Goal: Information Seeking & Learning: Compare options

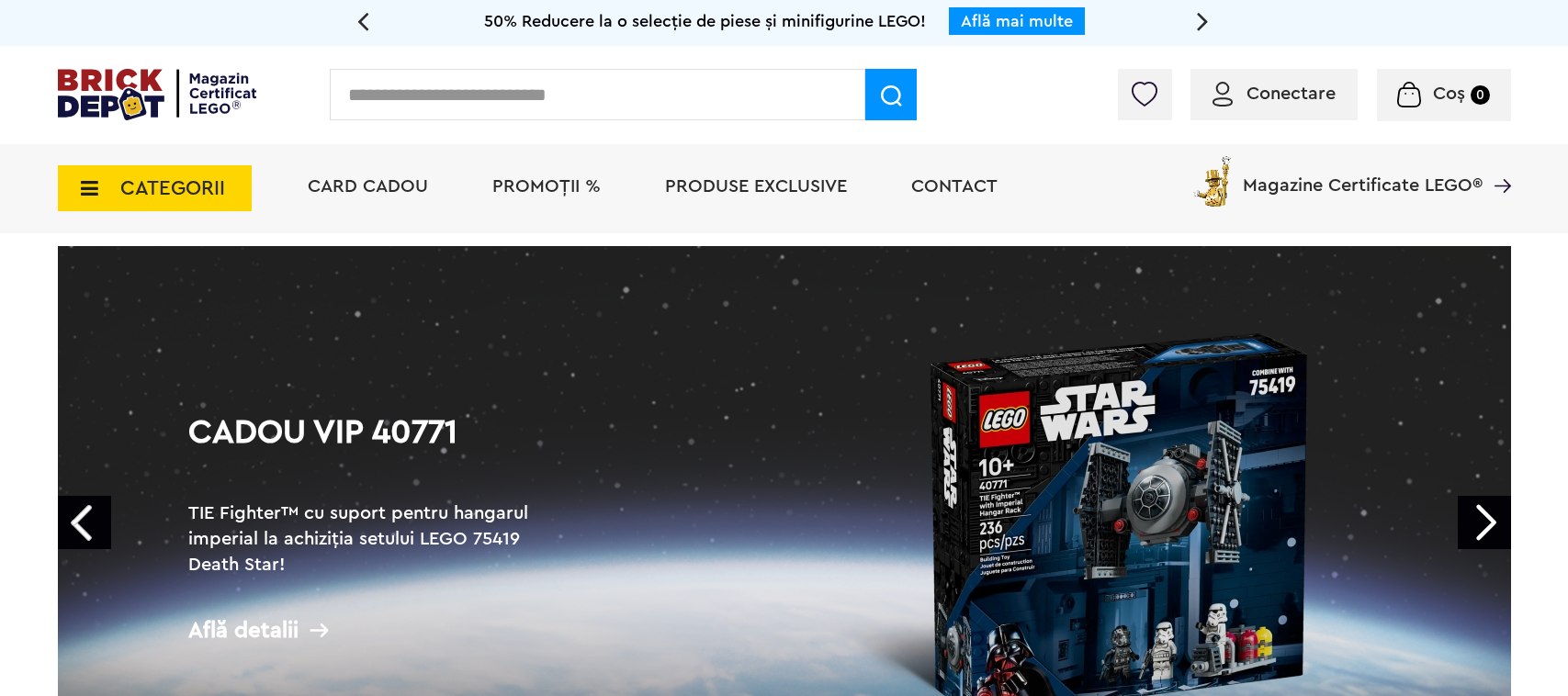
click at [114, 22] on div "Cadou VIP 40266 Cutie de bijuterii la achiziții de seturi LEGO Friends de minim…" at bounding box center [784, 22] width 1568 height 46
click at [545, 180] on span "PROMOȚII %" at bounding box center [546, 186] width 108 height 18
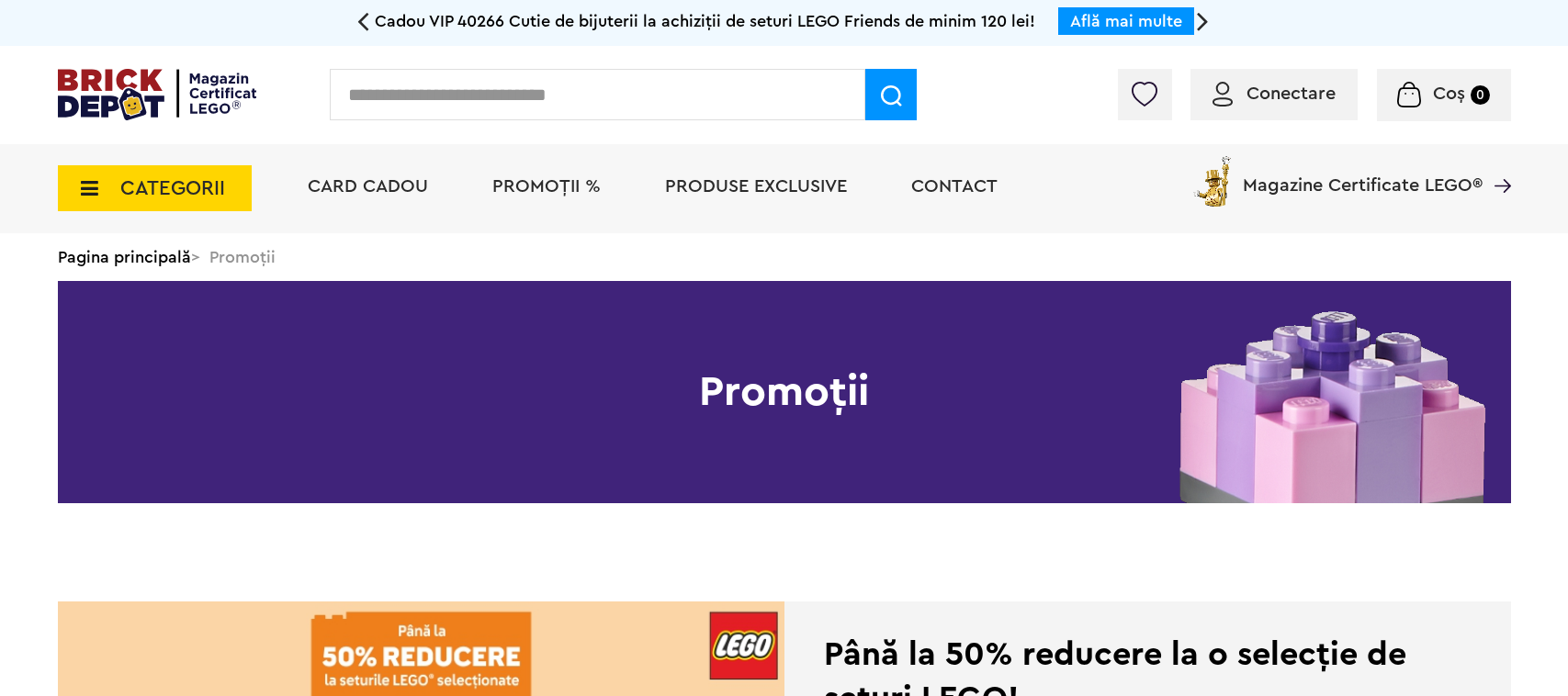
click at [707, 185] on span "Produse exclusive" at bounding box center [756, 186] width 182 height 18
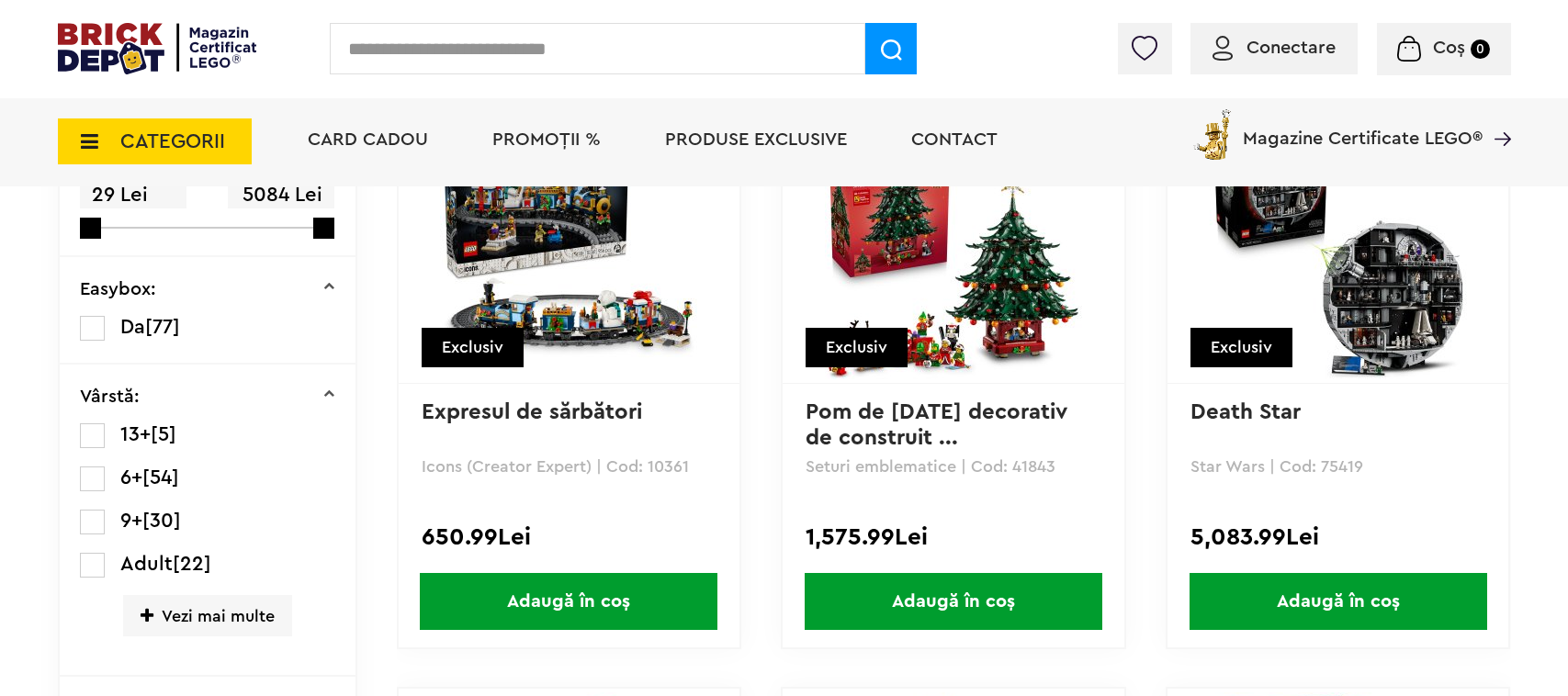
scroll to position [221, 0]
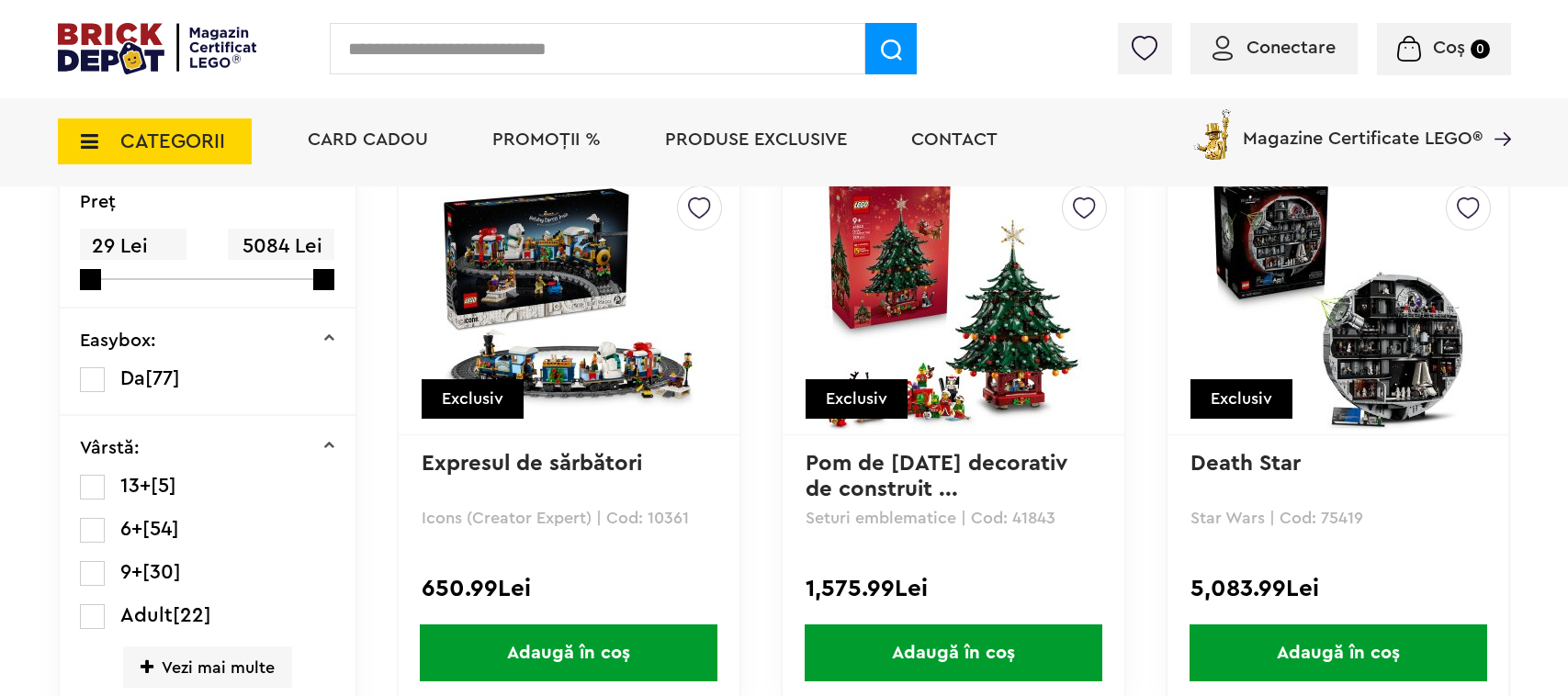
copy p "10361"
copy p "41843"
copy p "75419"
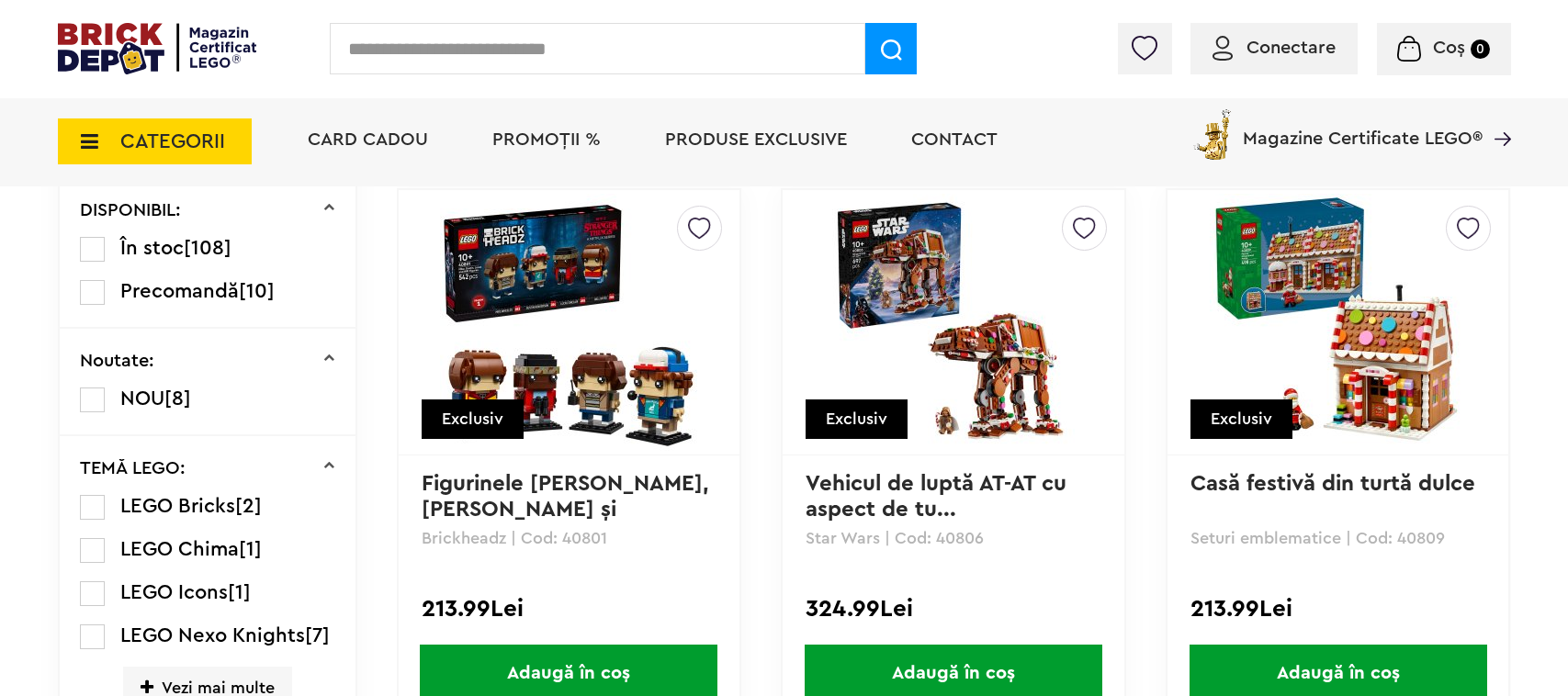
scroll to position [771, 0]
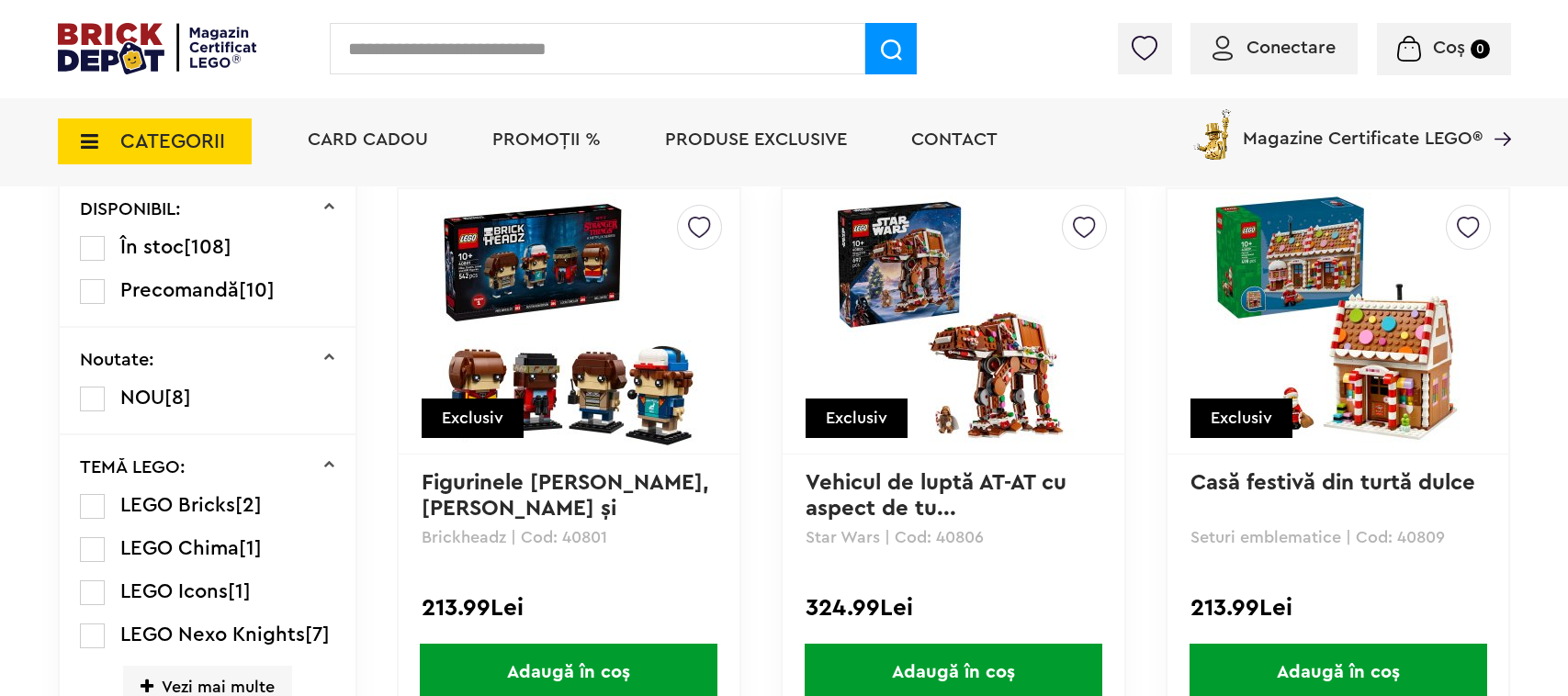
copy p "40801"
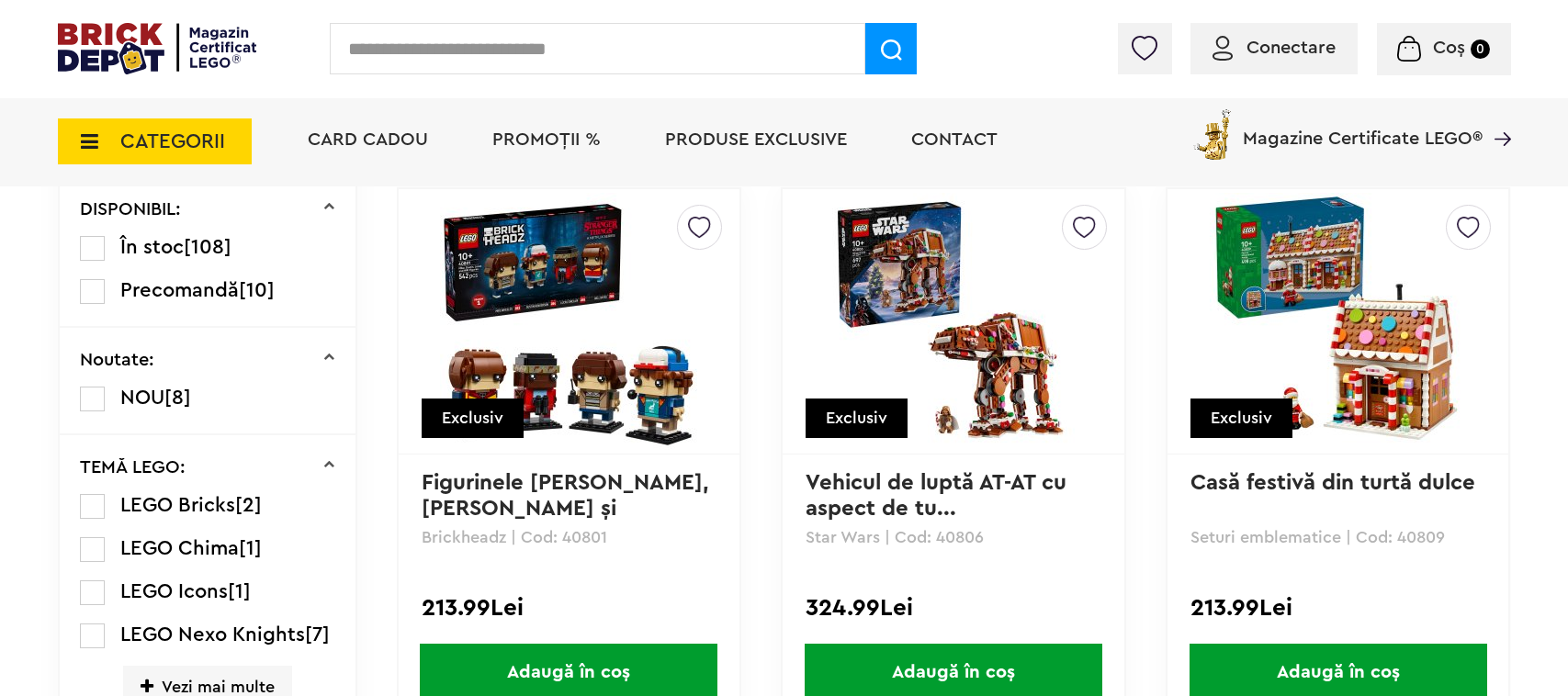
copy p "40806"
copy p "40809"
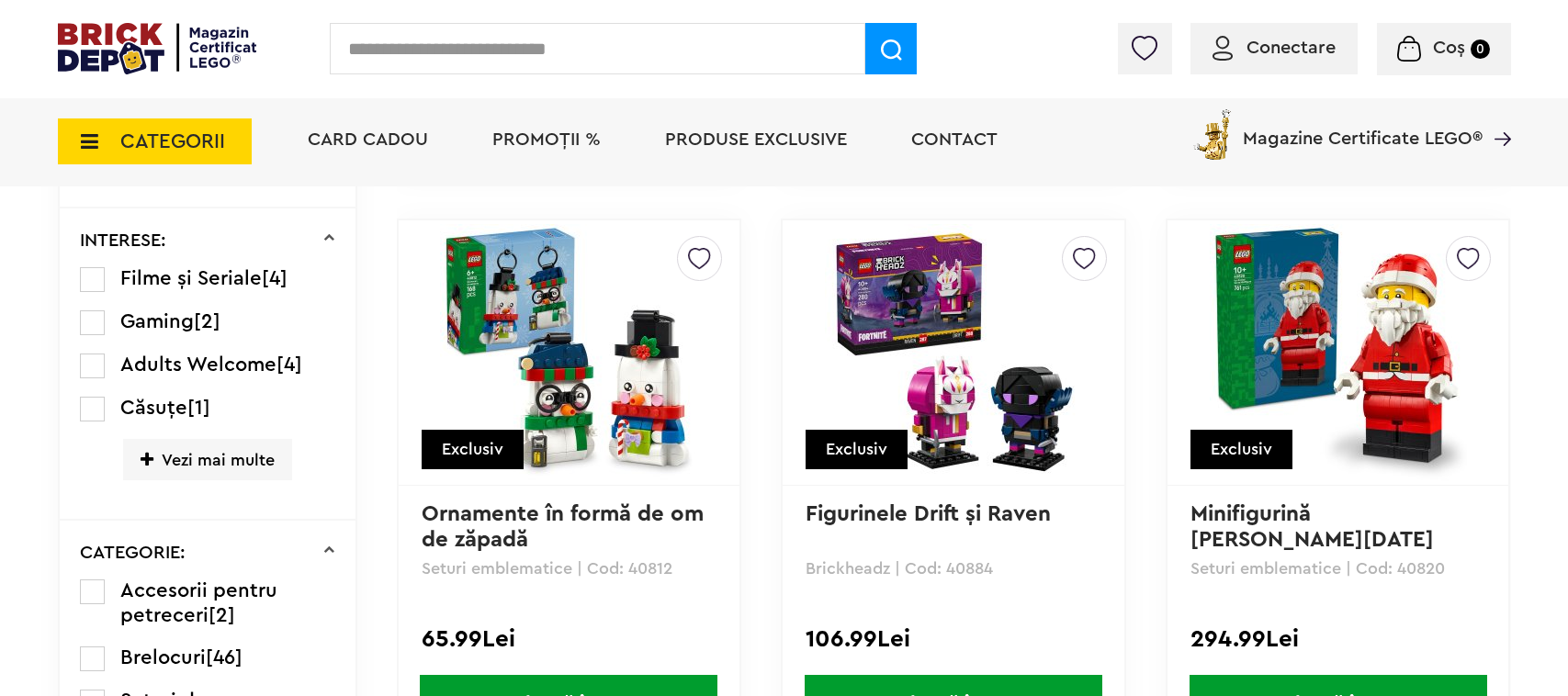
scroll to position [1311, 0]
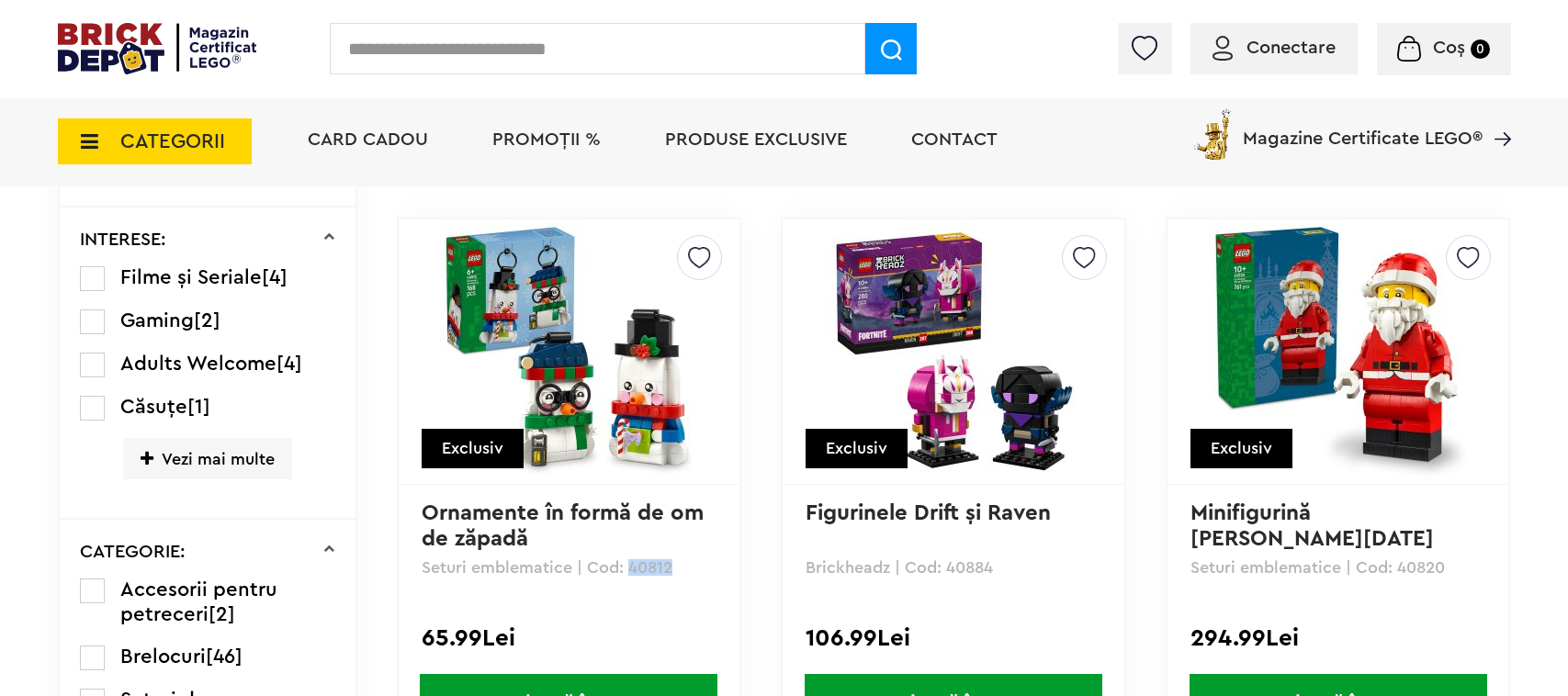
copy p "40812"
copy p "40884"
copy p "40820"
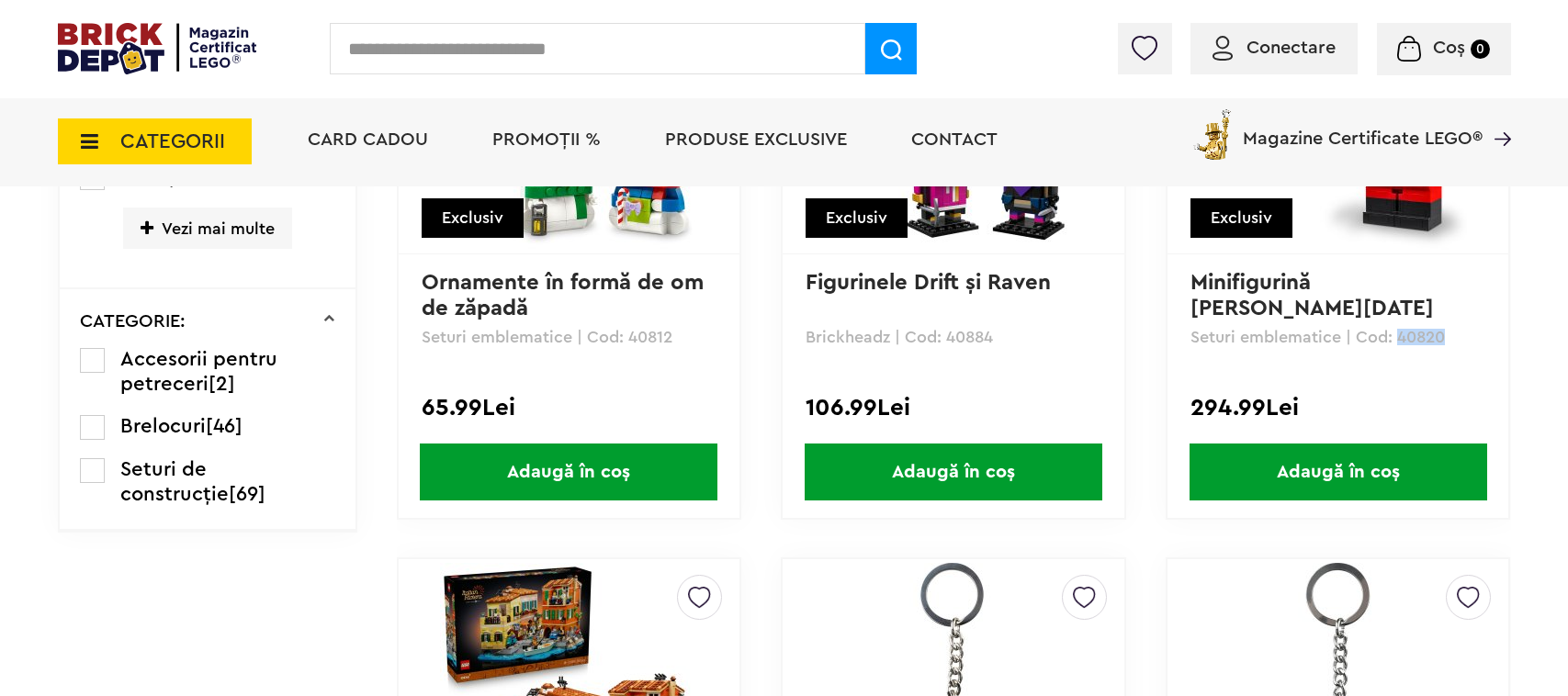
scroll to position [1825, 0]
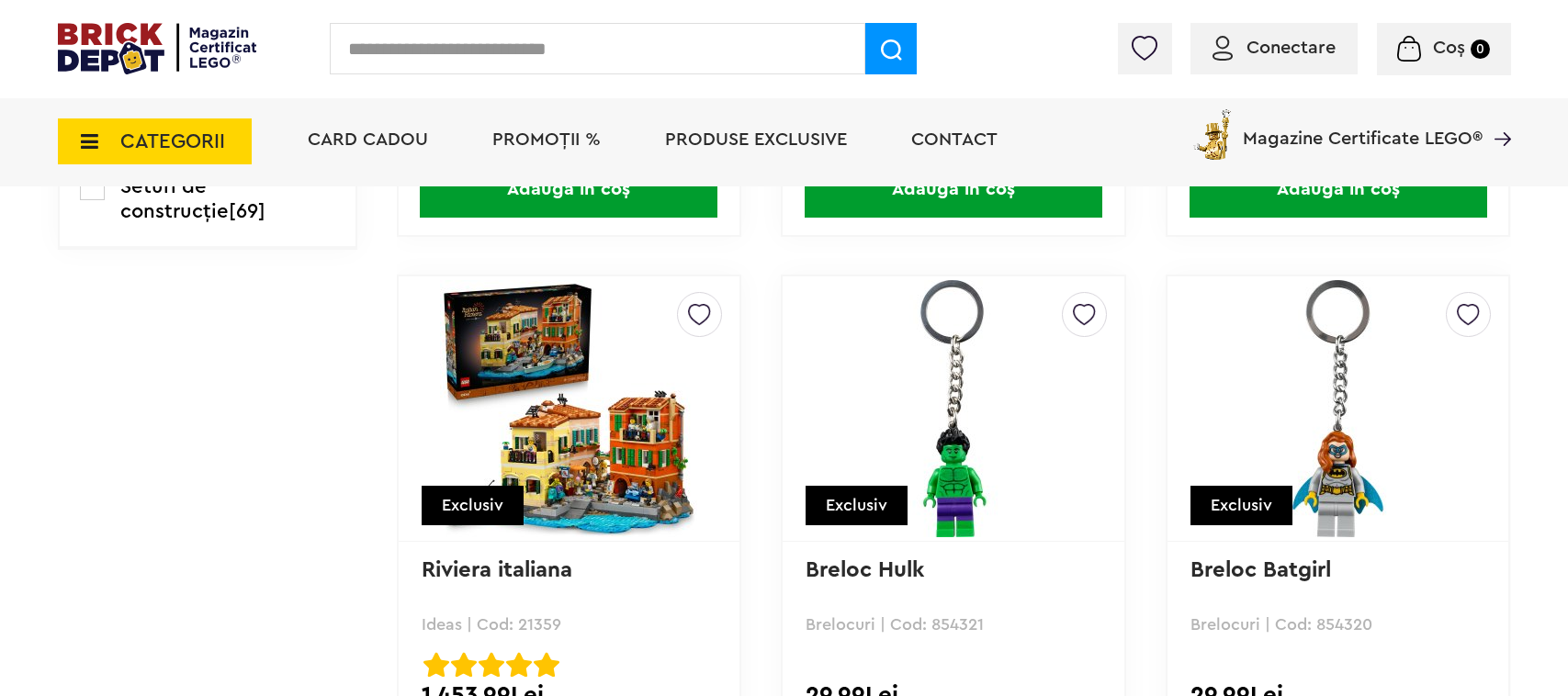
copy p "21359"
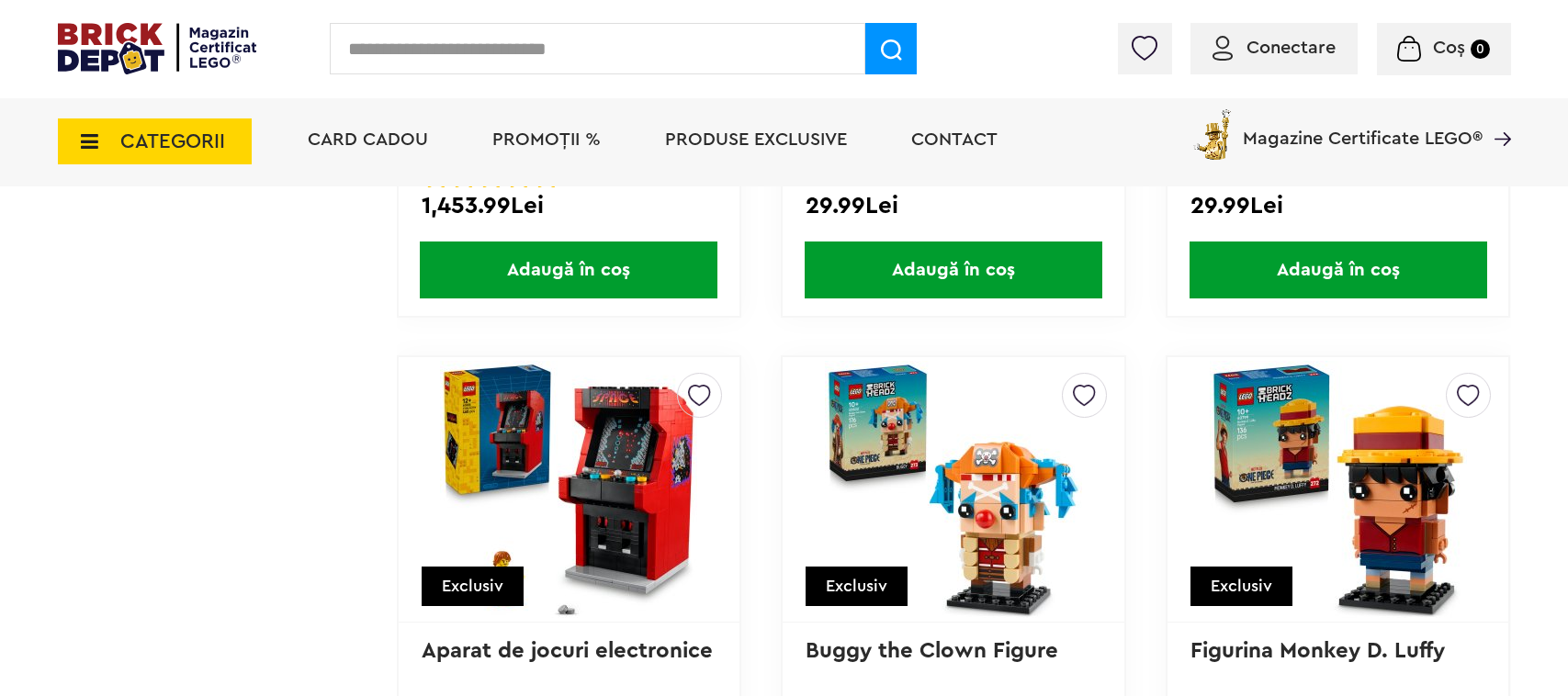
scroll to position [2424, 0]
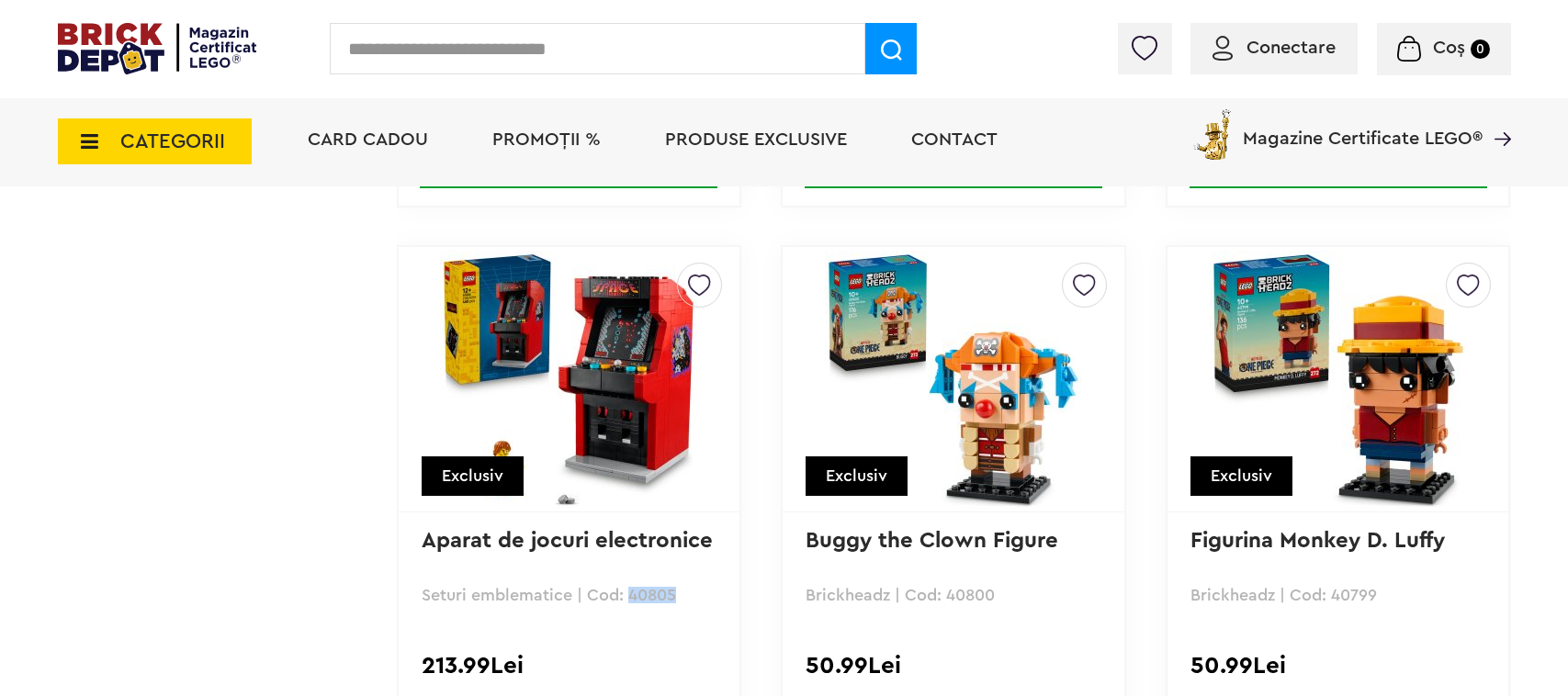
click at [1331, 535] on link "Figurina Monkey D. Luffy" at bounding box center [1318, 540] width 255 height 22
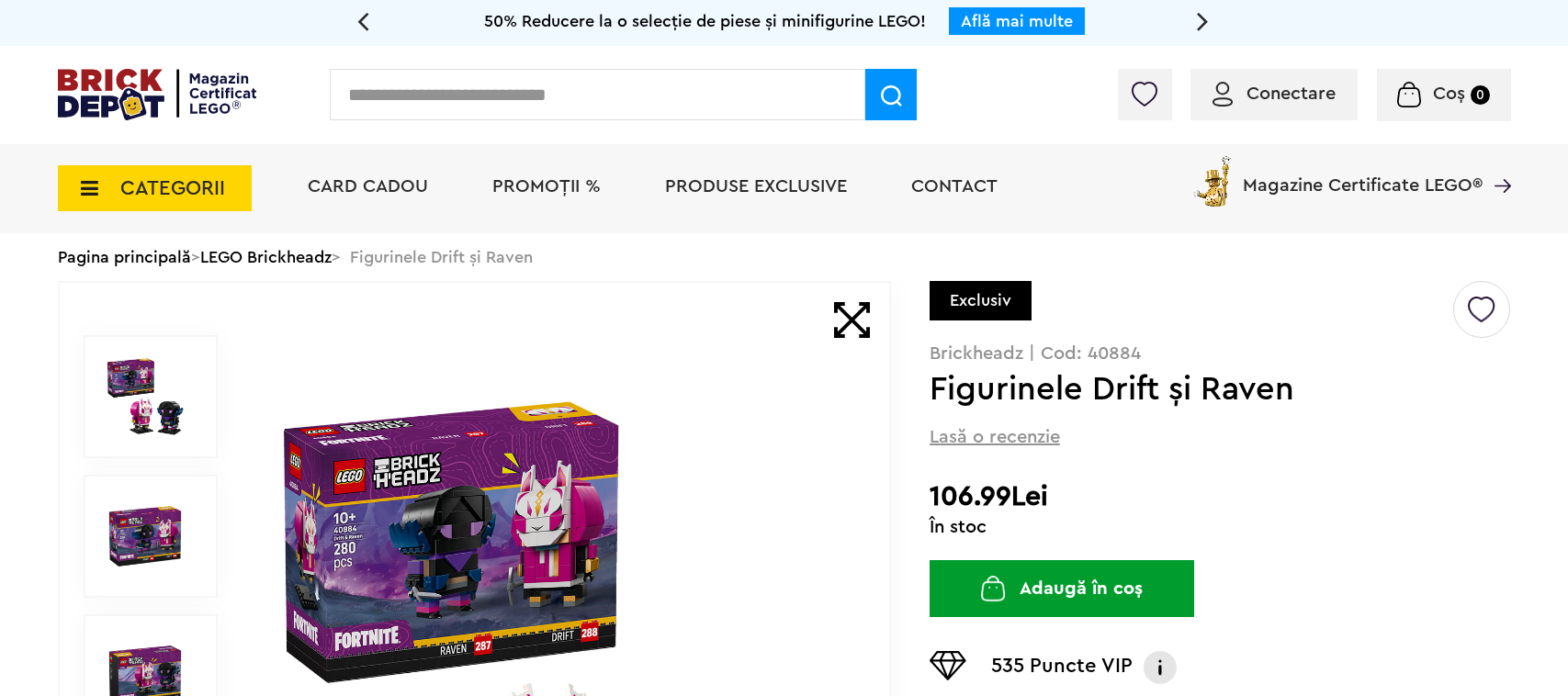
click at [260, 24] on div "Cadou VIP 40266 Cutie de bijuterii la achiziții de seturi LEGO Friends de minim…" at bounding box center [784, 22] width 1568 height 46
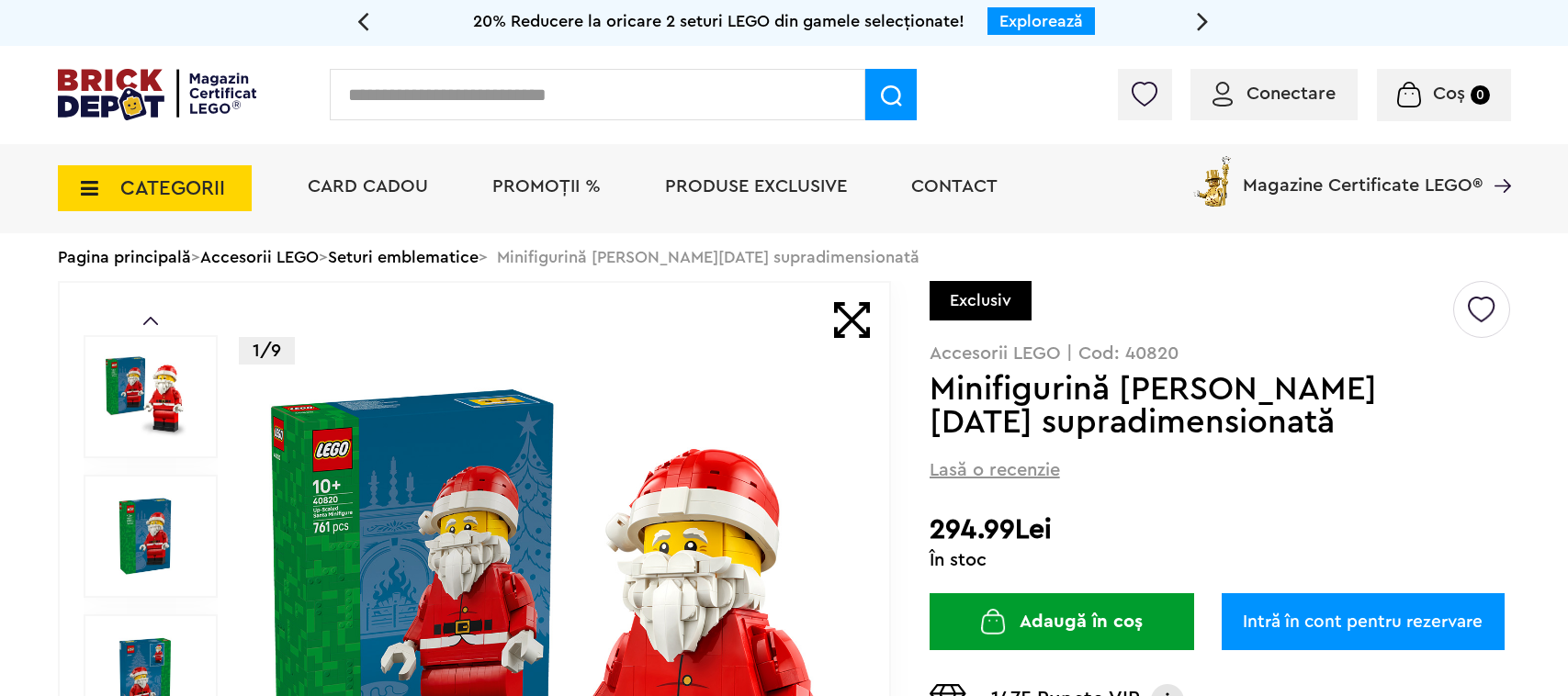
paste input "*****"
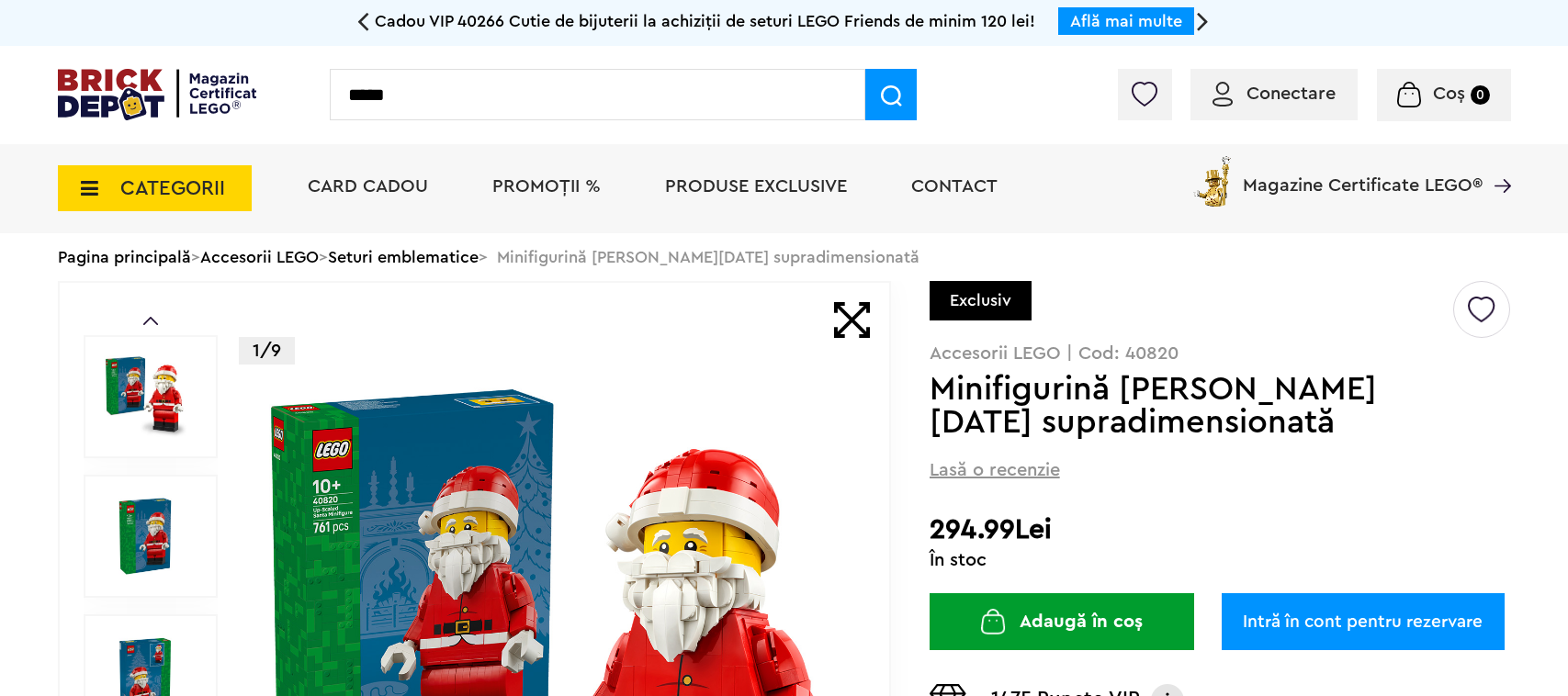
type input "*****"
